Goal: Task Accomplishment & Management: Manage account settings

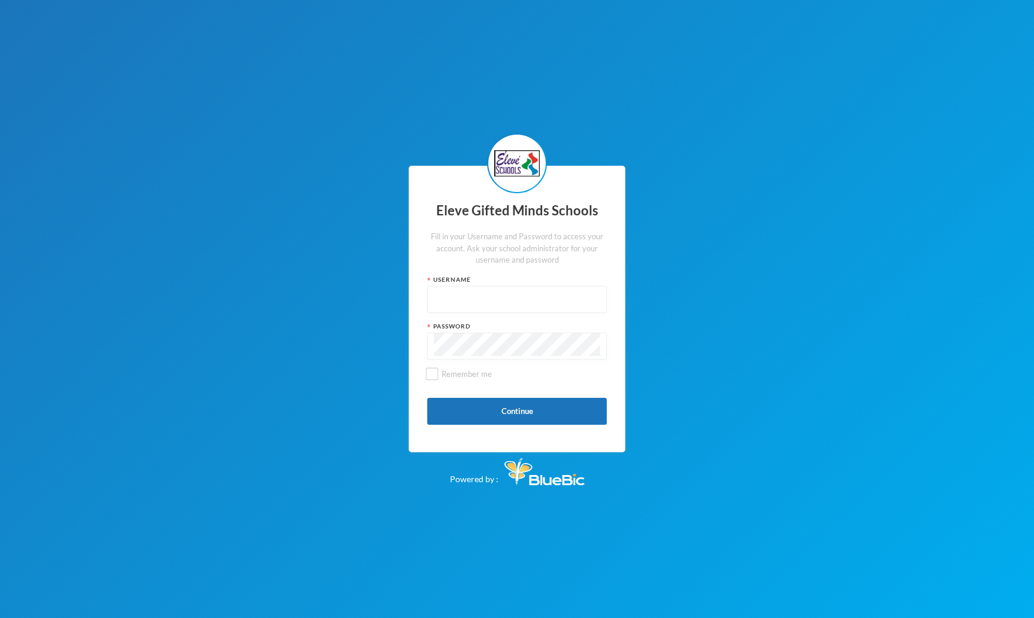
type input "admin"
click at [469, 298] on input "admin" at bounding box center [517, 300] width 166 height 27
click at [465, 412] on button "Continue" at bounding box center [516, 411] width 179 height 27
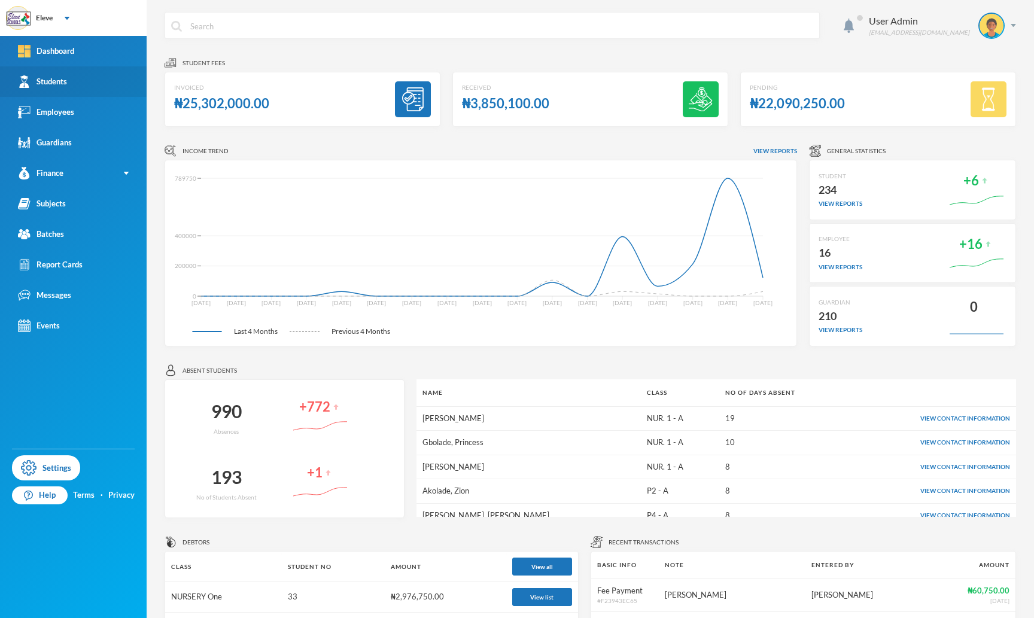
click at [70, 87] on link "Students" at bounding box center [73, 81] width 147 height 31
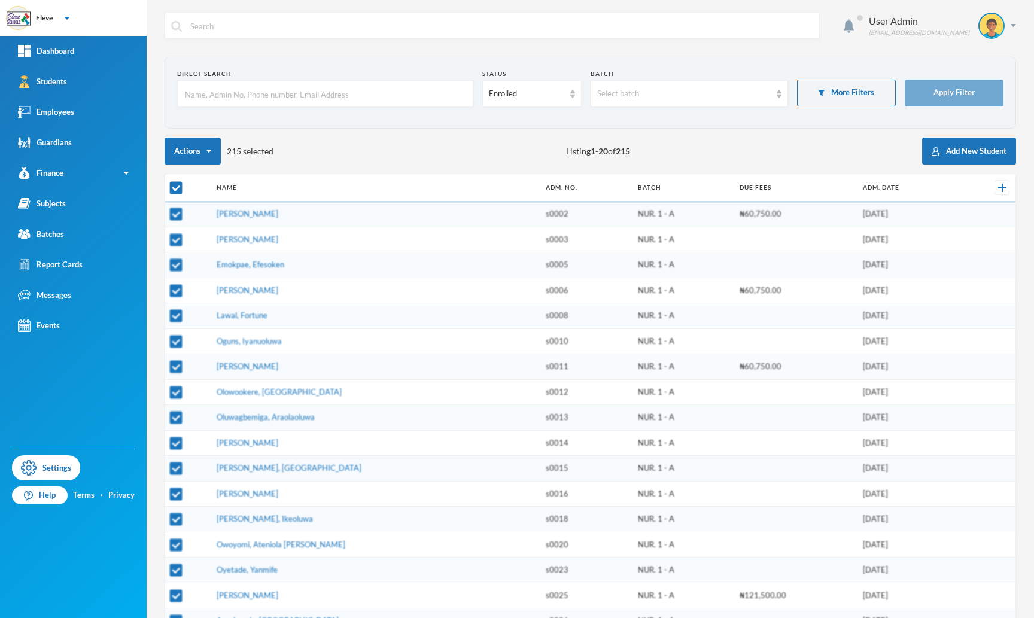
checkbox input "false"
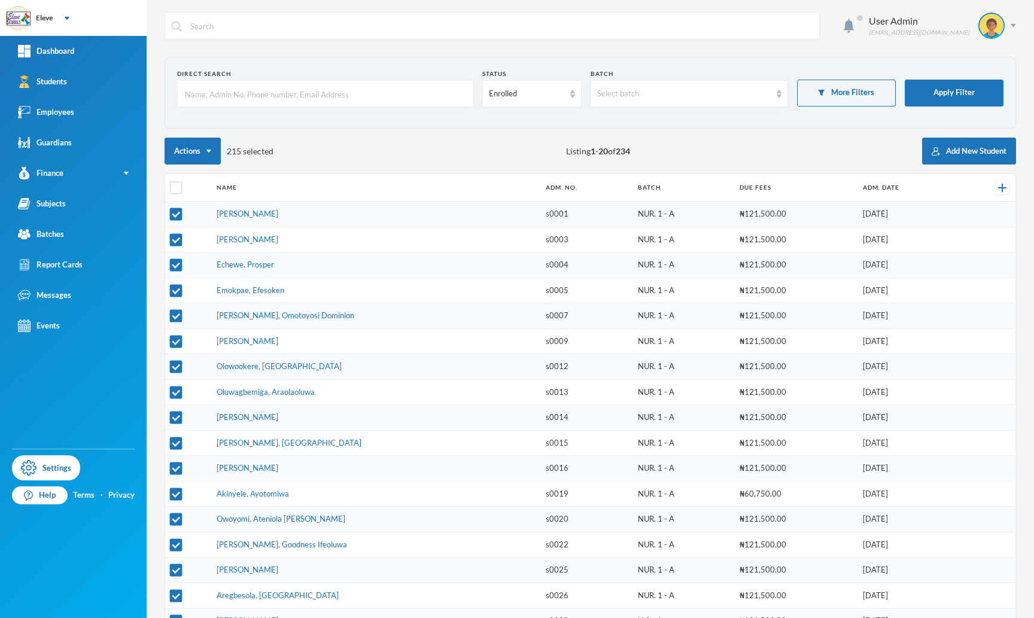
click at [388, 100] on input "text" at bounding box center [325, 94] width 283 height 27
click at [434, 144] on div "Actions 215 selected Listing 1 - 20 of 234 Add New Student" at bounding box center [589, 151] width 851 height 27
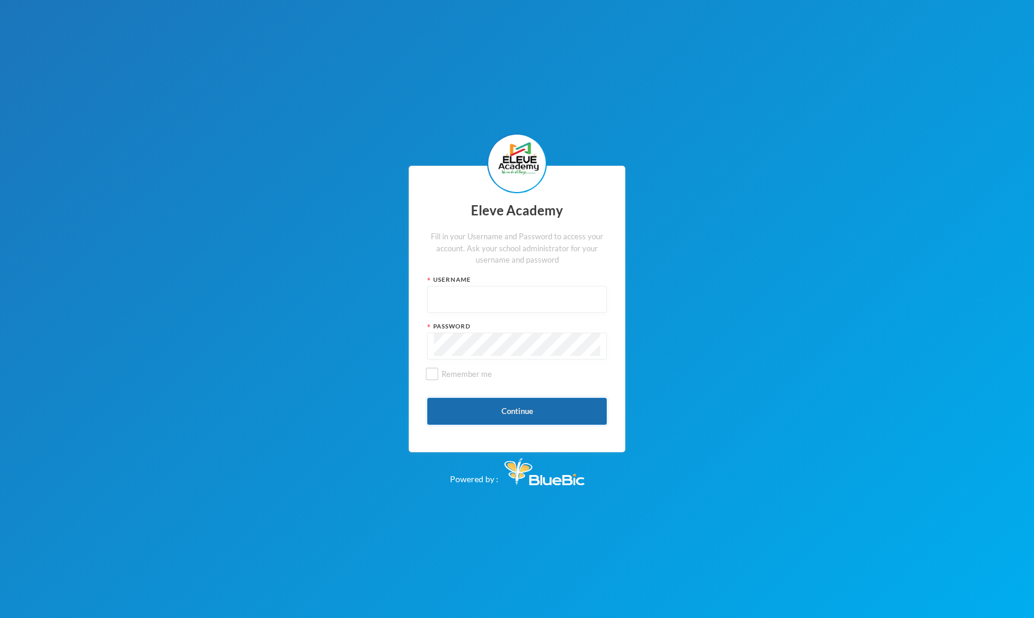
type input "admin"
click at [483, 407] on button "Continue" at bounding box center [516, 411] width 179 height 27
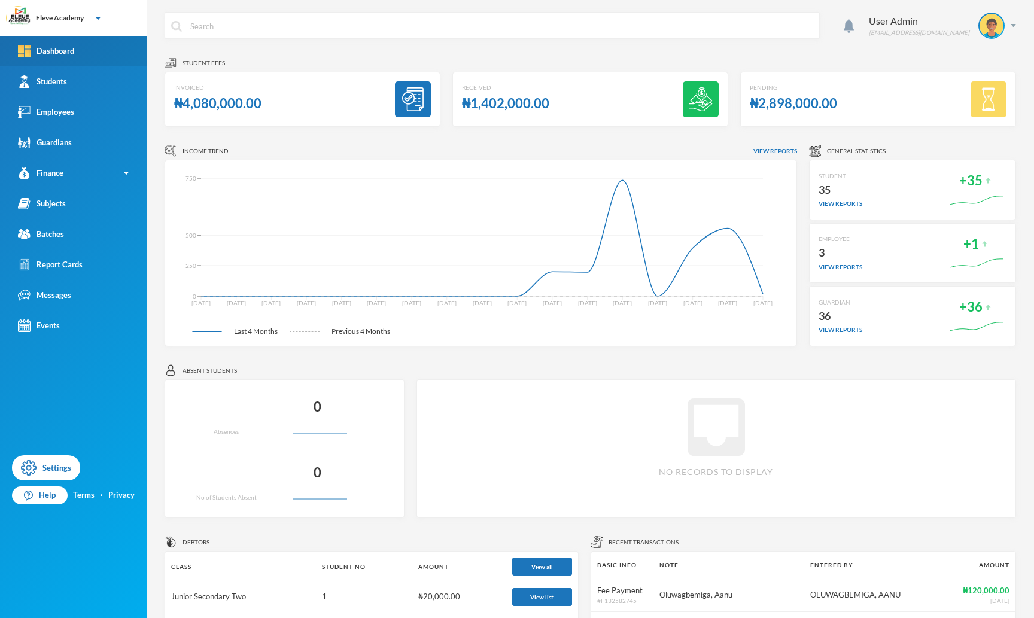
click at [86, 60] on link "Dashboard" at bounding box center [73, 51] width 147 height 31
click at [71, 81] on link "Students" at bounding box center [73, 81] width 147 height 31
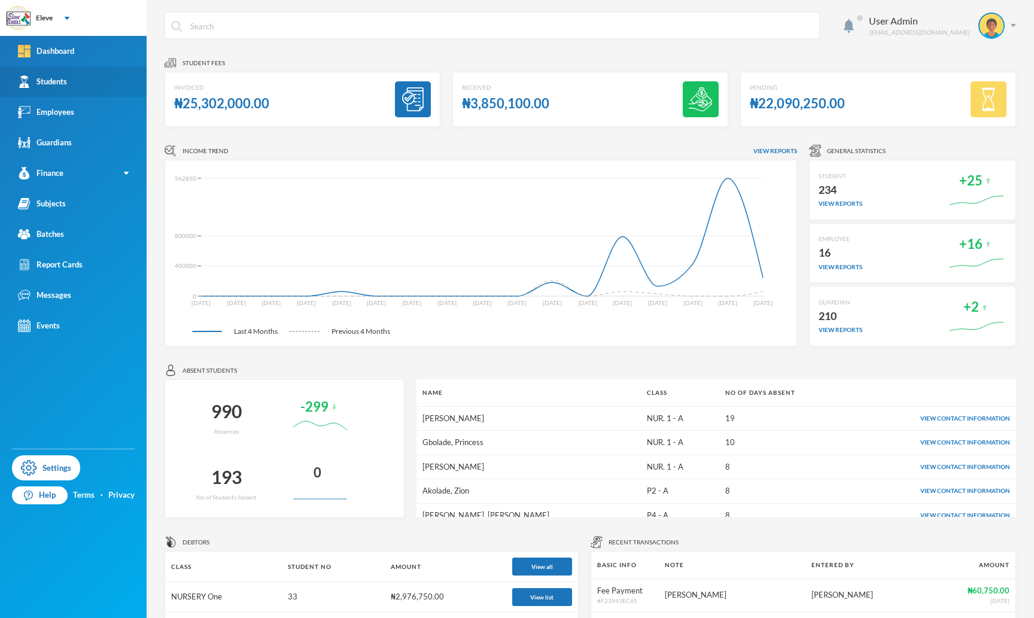
click at [32, 87] on div "Students" at bounding box center [42, 81] width 49 height 13
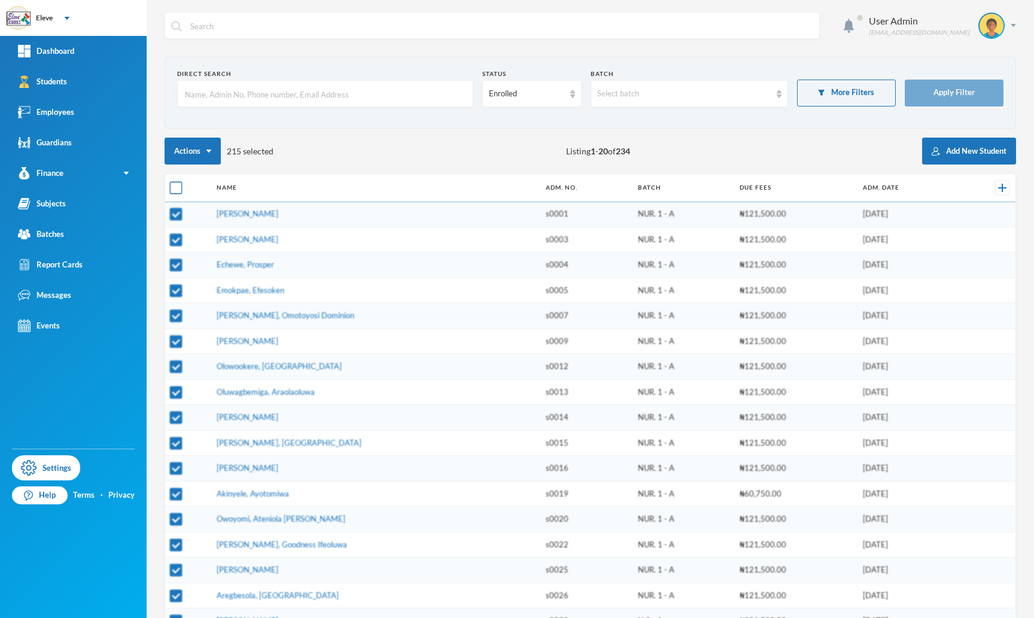
click at [172, 188] on input "checkbox" at bounding box center [176, 188] width 13 height 13
checkbox input "false"
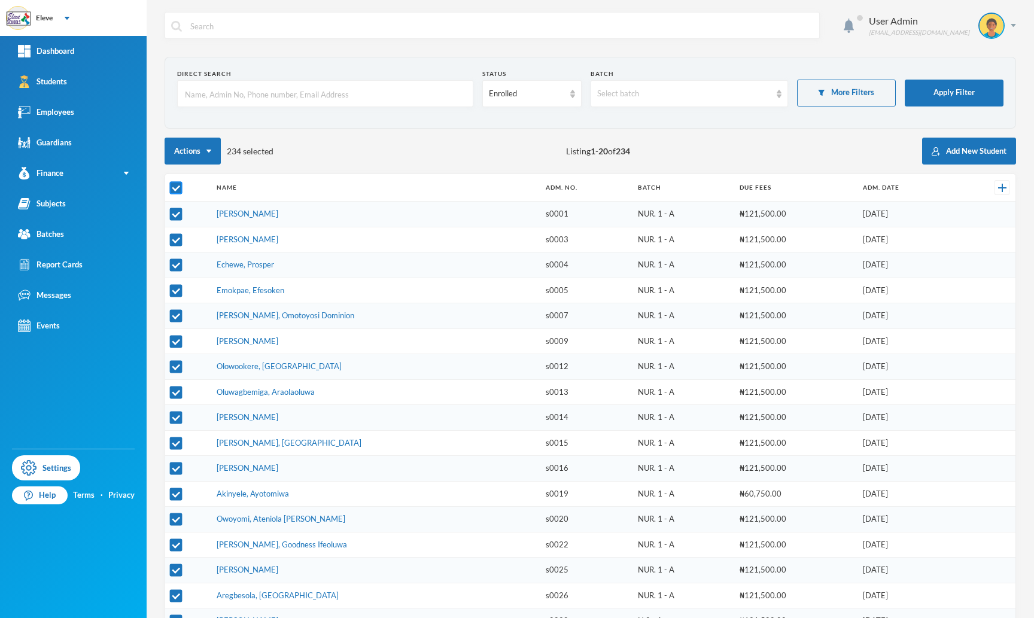
checkbox input "false"
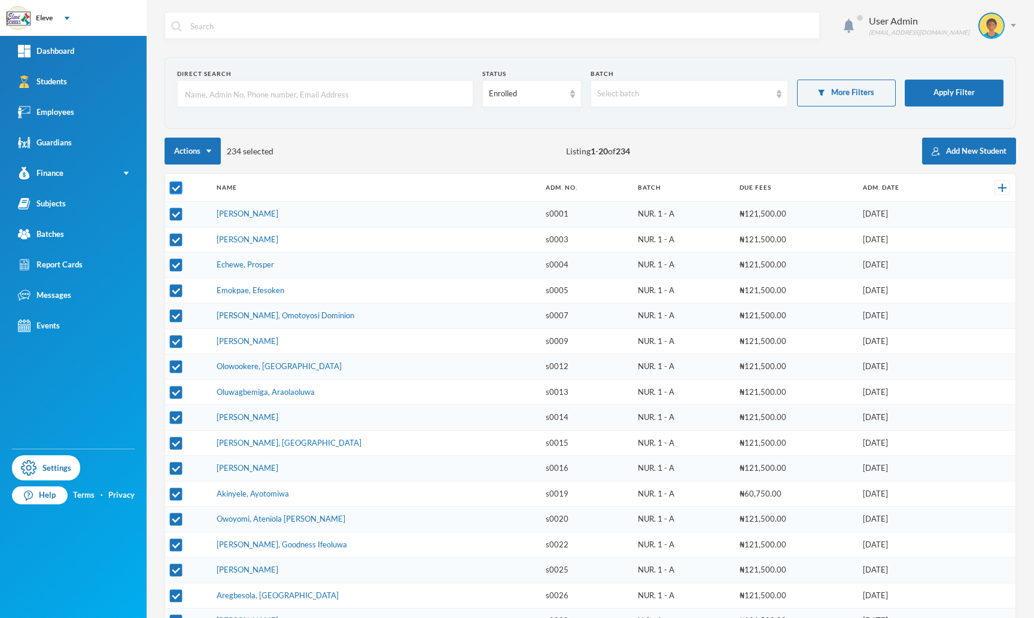
checkbox input "false"
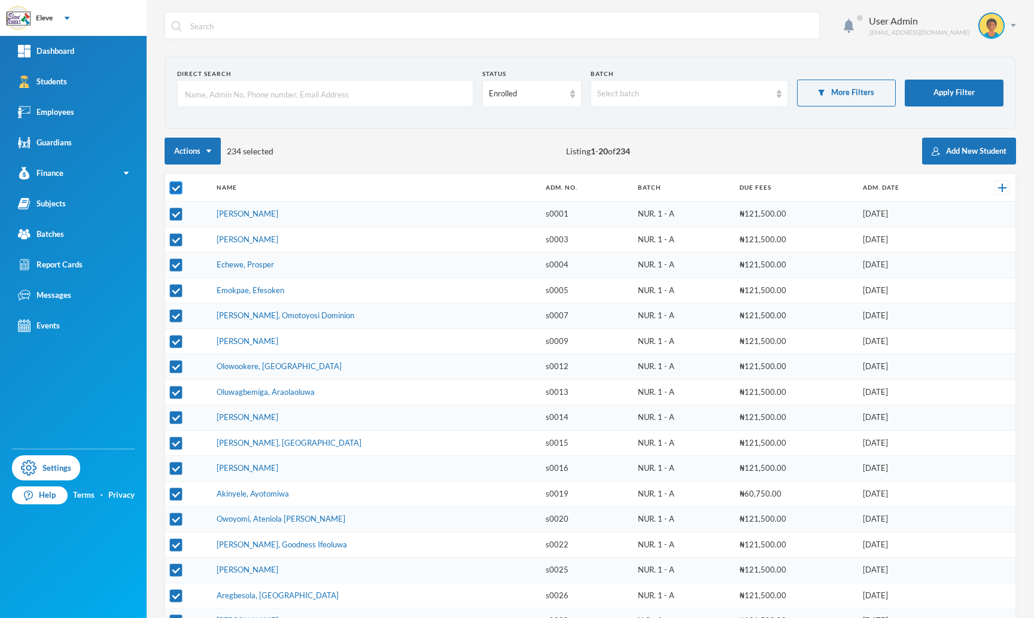
checkbox input "false"
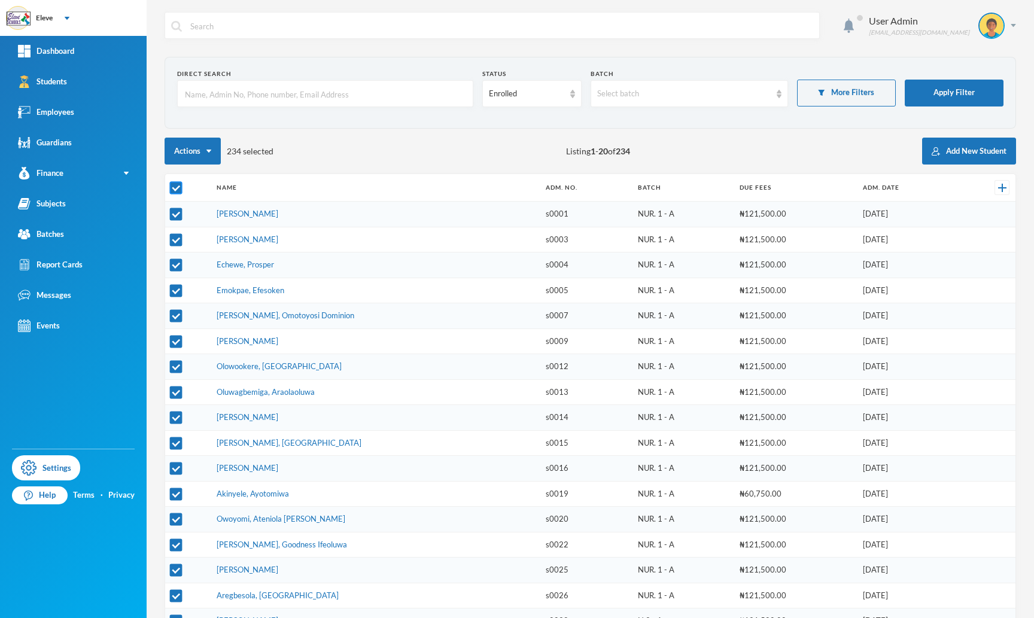
checkbox input "false"
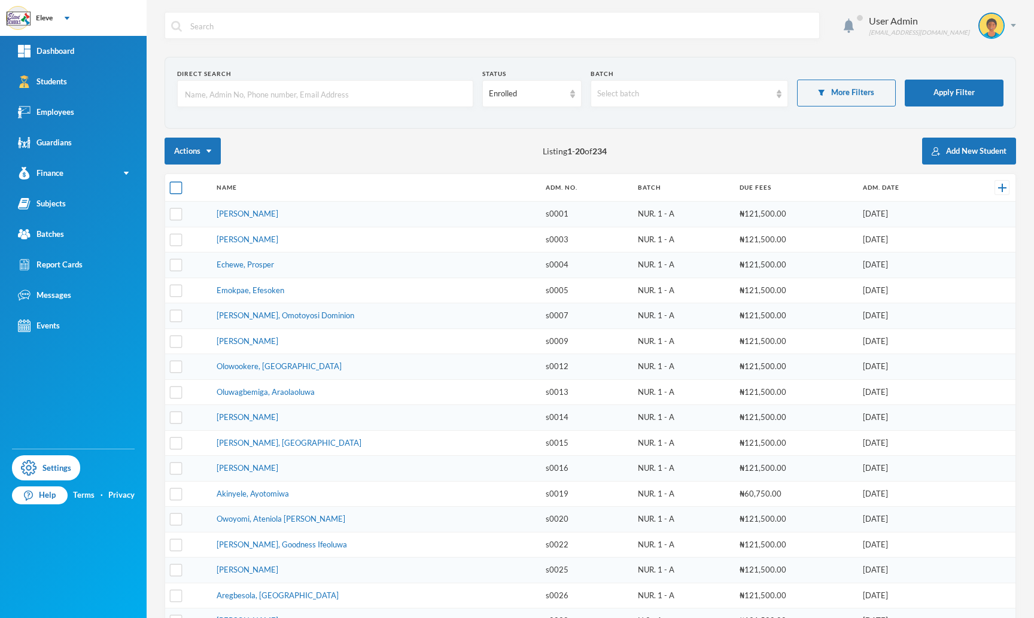
click at [172, 188] on input "checkbox" at bounding box center [176, 188] width 13 height 13
checkbox input "true"
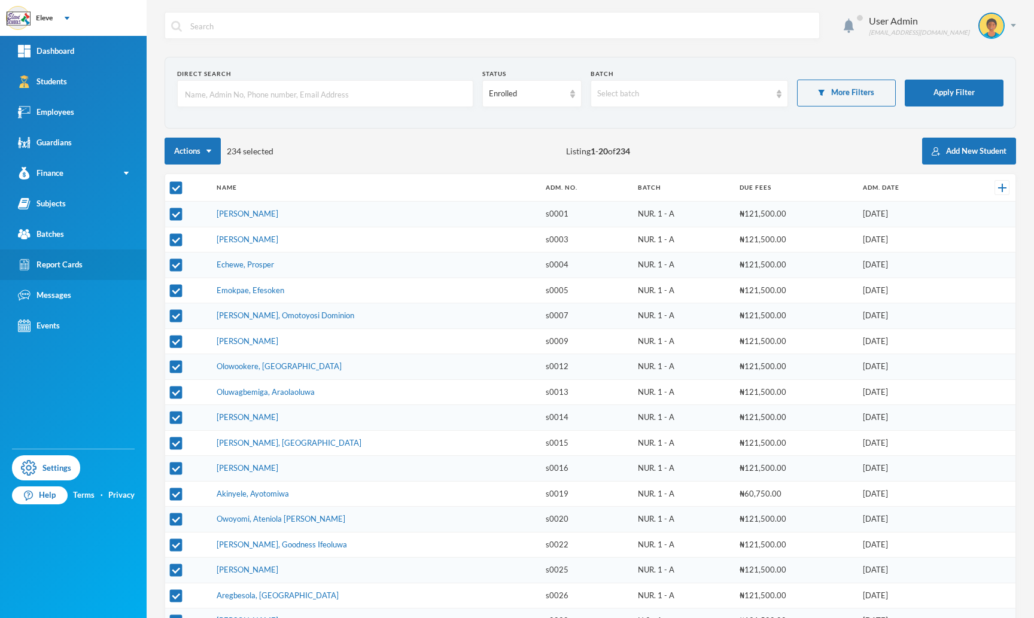
checkbox input "true"
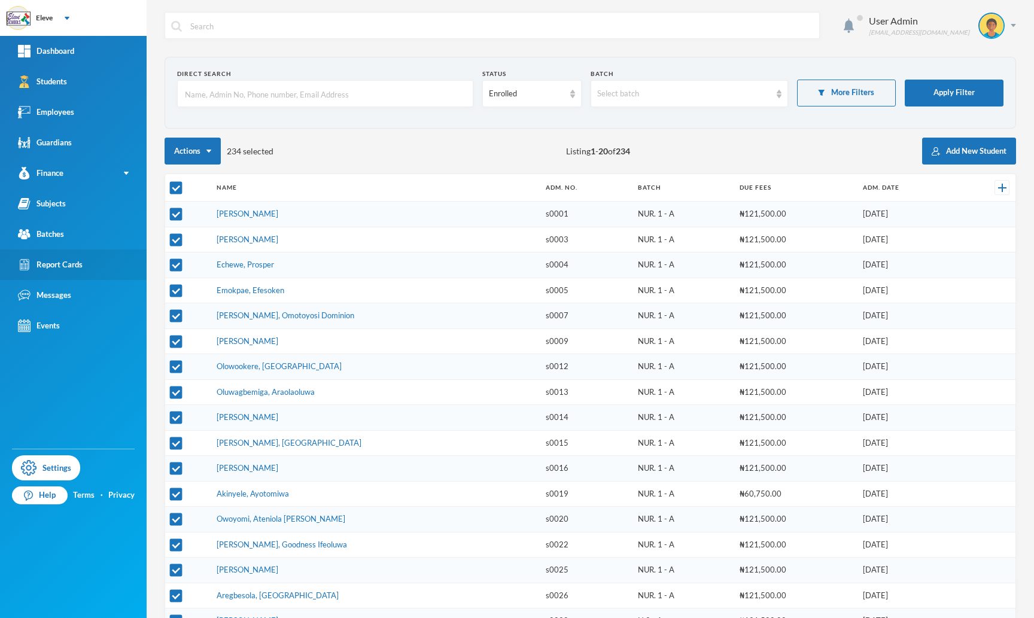
checkbox input "true"
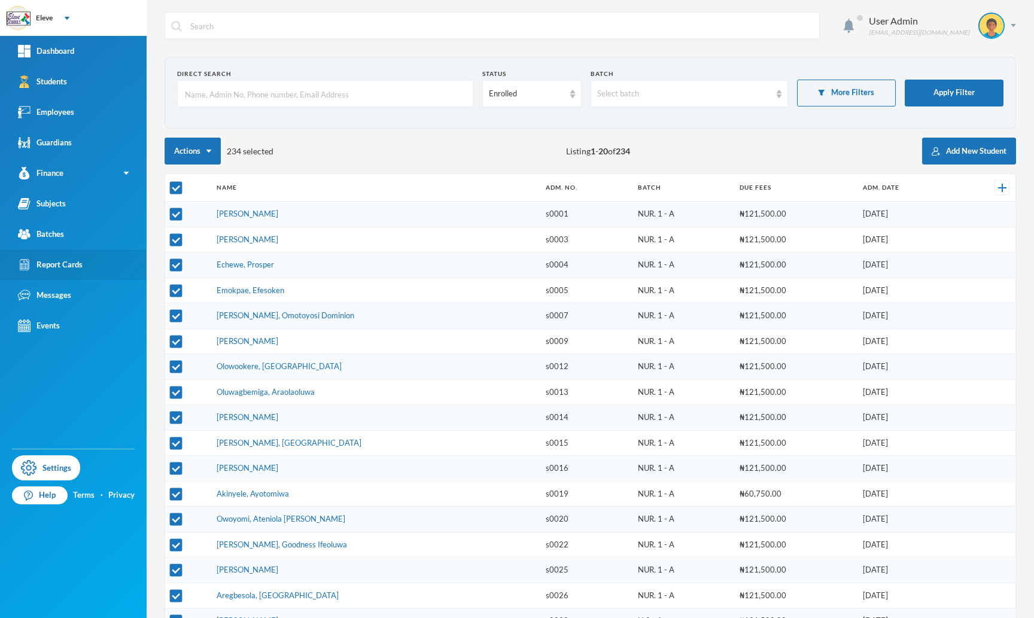
checkbox input "true"
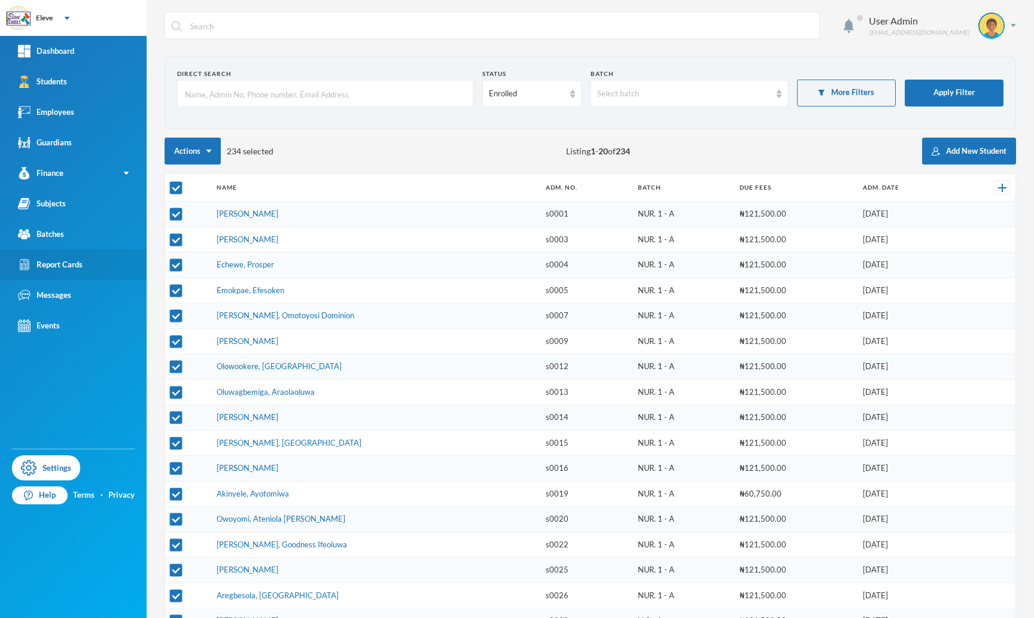
checkbox input "true"
